Goal: Browse casually: Explore the website without a specific task or goal

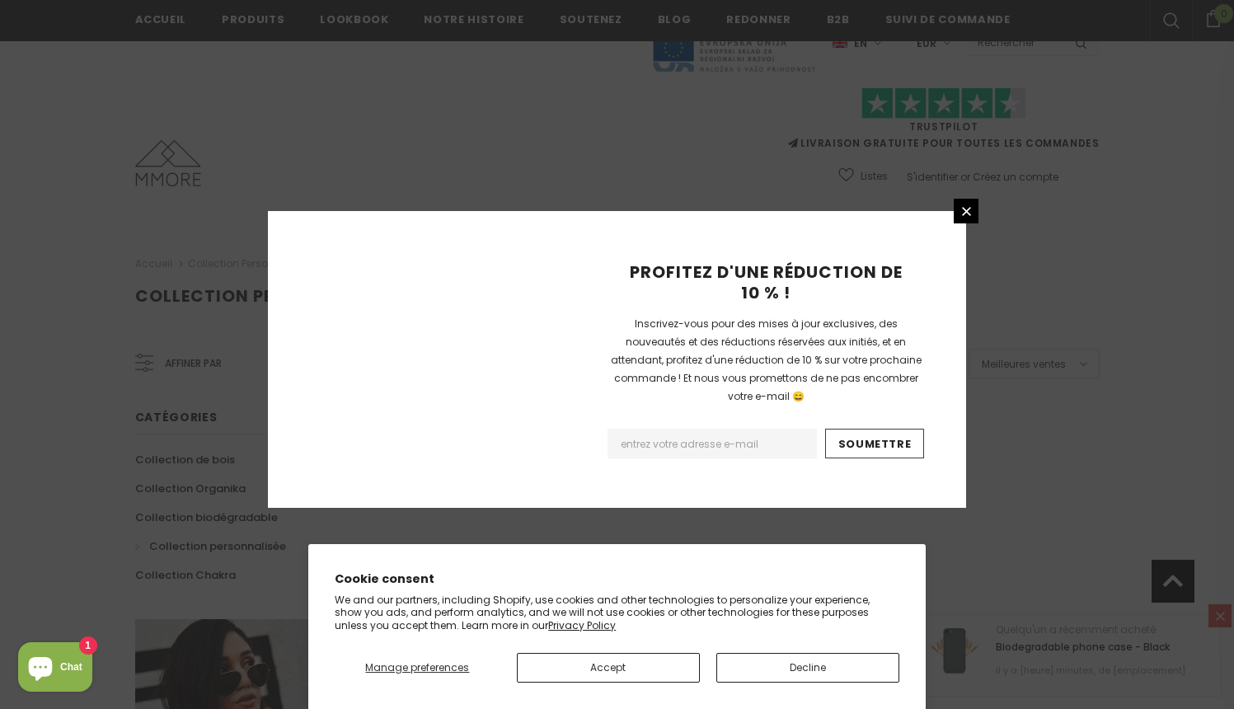
scroll to position [1021, 0]
